Goal: Communication & Community: Answer question/provide support

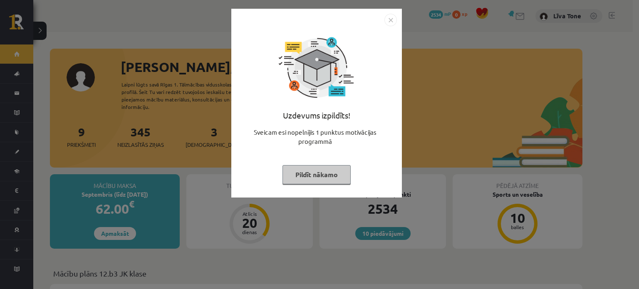
click at [393, 17] on img "Close" at bounding box center [390, 20] width 12 height 12
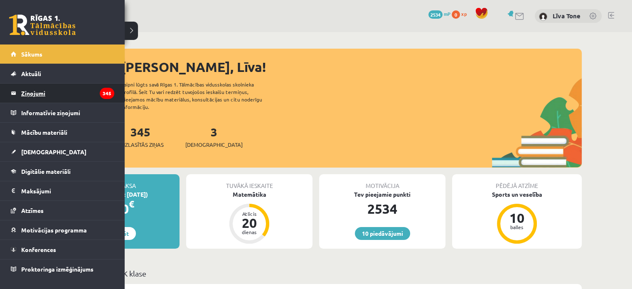
click at [56, 94] on legend "Ziņojumi 345" at bounding box center [67, 93] width 93 height 19
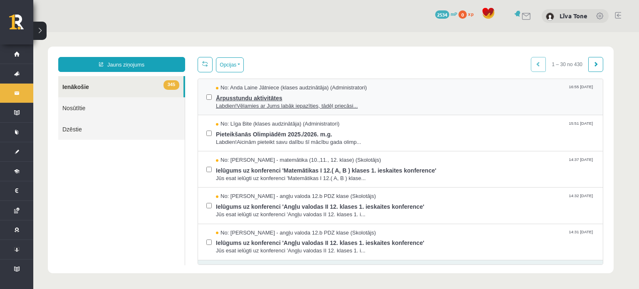
click at [328, 90] on span "No: Anda Laine Jātniece (klases audzinātāja) (Administratori)" at bounding box center [291, 88] width 151 height 8
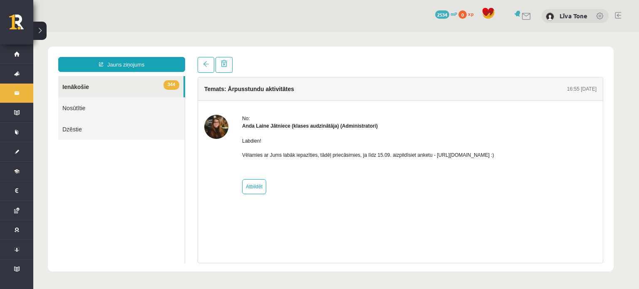
drag, startPoint x: 431, startPoint y: 154, endPoint x: 520, endPoint y: 152, distance: 89.4
click at [494, 152] on p "Vēlamies ar Jums labāk iepazīties, tādēļ priecāsimies, ja līdz 15.09. aizpildīs…" at bounding box center [368, 154] width 252 height 7
copy p "[URL][DOMAIN_NAME]"
click at [554, 15] on div "Līva Tone" at bounding box center [574, 16] width 67 height 14
click at [551, 15] on img at bounding box center [549, 16] width 8 height 8
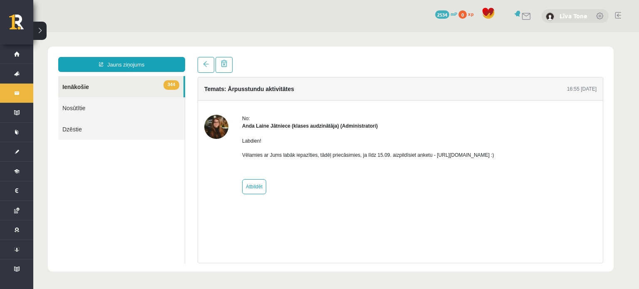
click at [566, 15] on link "Līva Tone" at bounding box center [573, 16] width 28 height 8
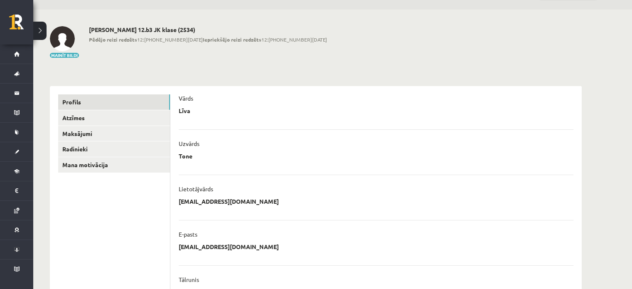
scroll to position [4, 0]
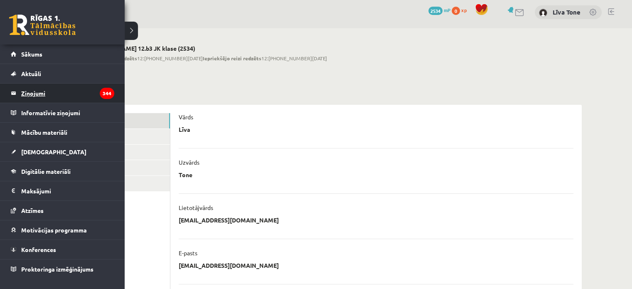
click at [61, 88] on legend "Ziņojumi 344" at bounding box center [67, 93] width 93 height 19
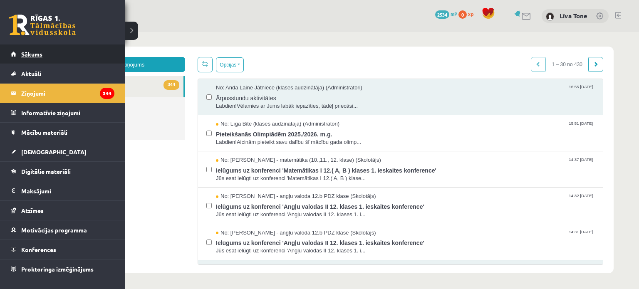
click at [33, 48] on link "Sākums" at bounding box center [63, 53] width 104 height 19
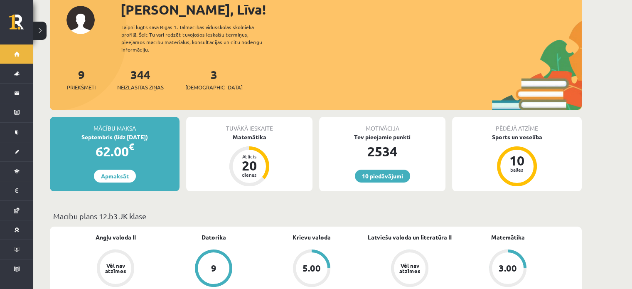
scroll to position [42, 0]
